Goal: Task Accomplishment & Management: Manage account settings

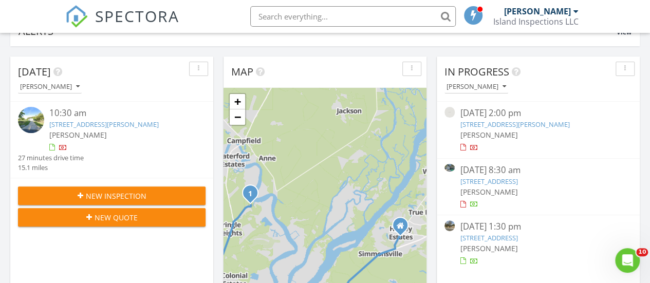
scroll to position [178, 0]
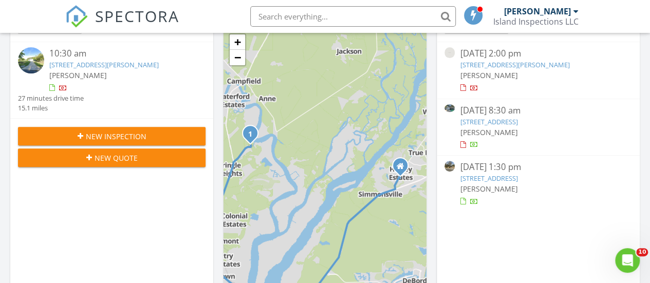
click at [517, 122] on link "442 Mahogany Dr 101, Murrells Inlet, SC 29576" at bounding box center [489, 121] width 58 height 9
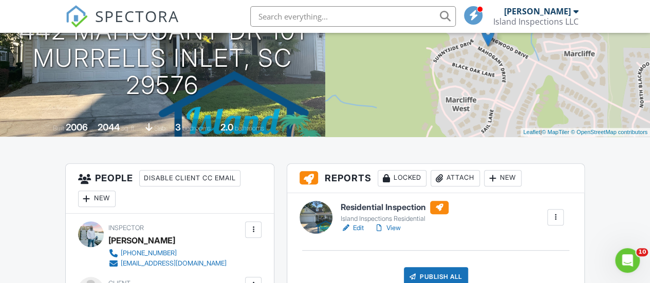
scroll to position [171, 0]
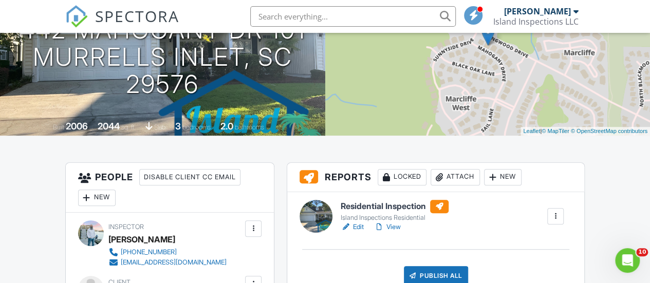
click at [365, 204] on h6 "Residential Inspection" at bounding box center [394, 206] width 108 height 13
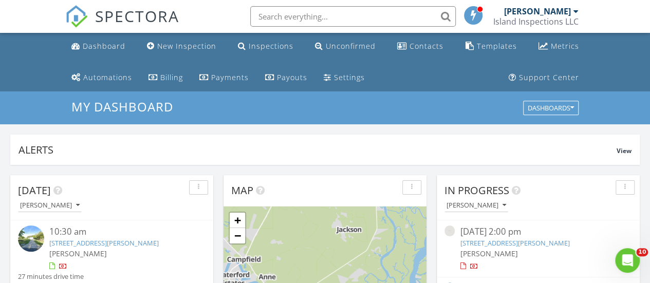
scroll to position [248, 0]
